Goal: Navigation & Orientation: Find specific page/section

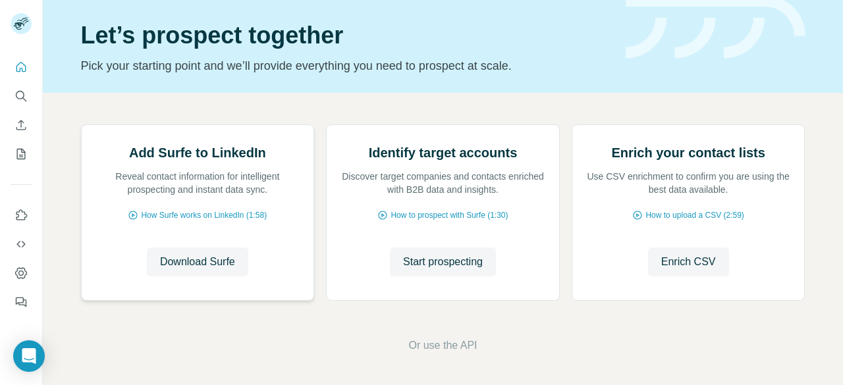
scroll to position [169, 0]
click at [15, 67] on icon "Quick start" at bounding box center [20, 67] width 13 height 13
click at [429, 325] on div "Add Surfe to LinkedIn Reveal contact information for intelligent prospecting an…" at bounding box center [443, 239] width 800 height 292
click at [436, 346] on span "Or use the API" at bounding box center [442, 346] width 68 height 16
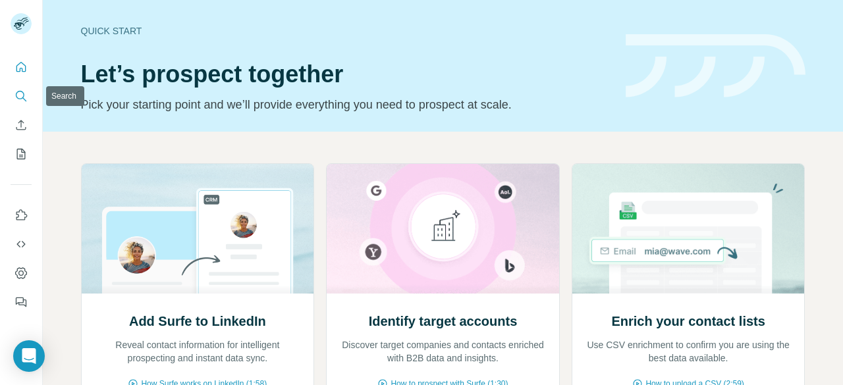
click at [19, 93] on icon "Search" at bounding box center [20, 96] width 13 height 13
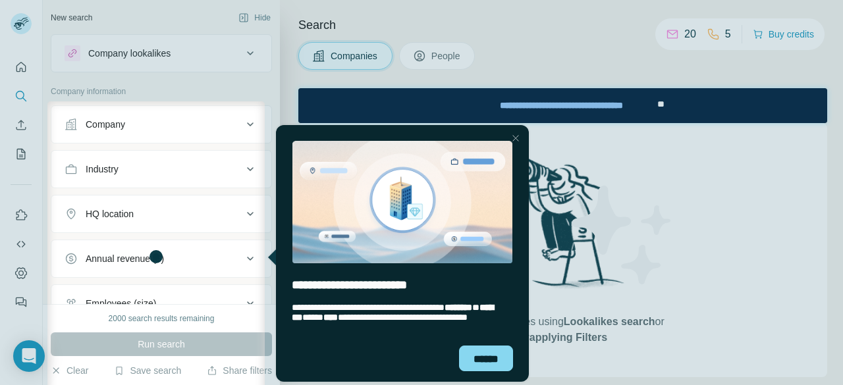
click at [516, 138] on div at bounding box center [516, 138] width 16 height 16
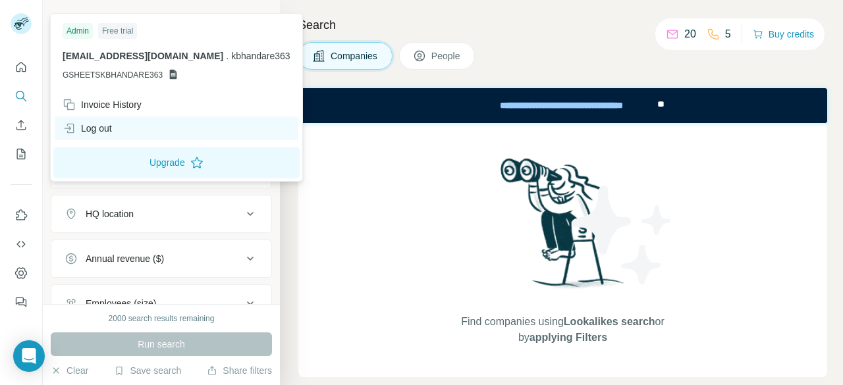
click at [111, 127] on div "Log out" at bounding box center [87, 128] width 49 height 13
